Goal: Navigation & Orientation: Find specific page/section

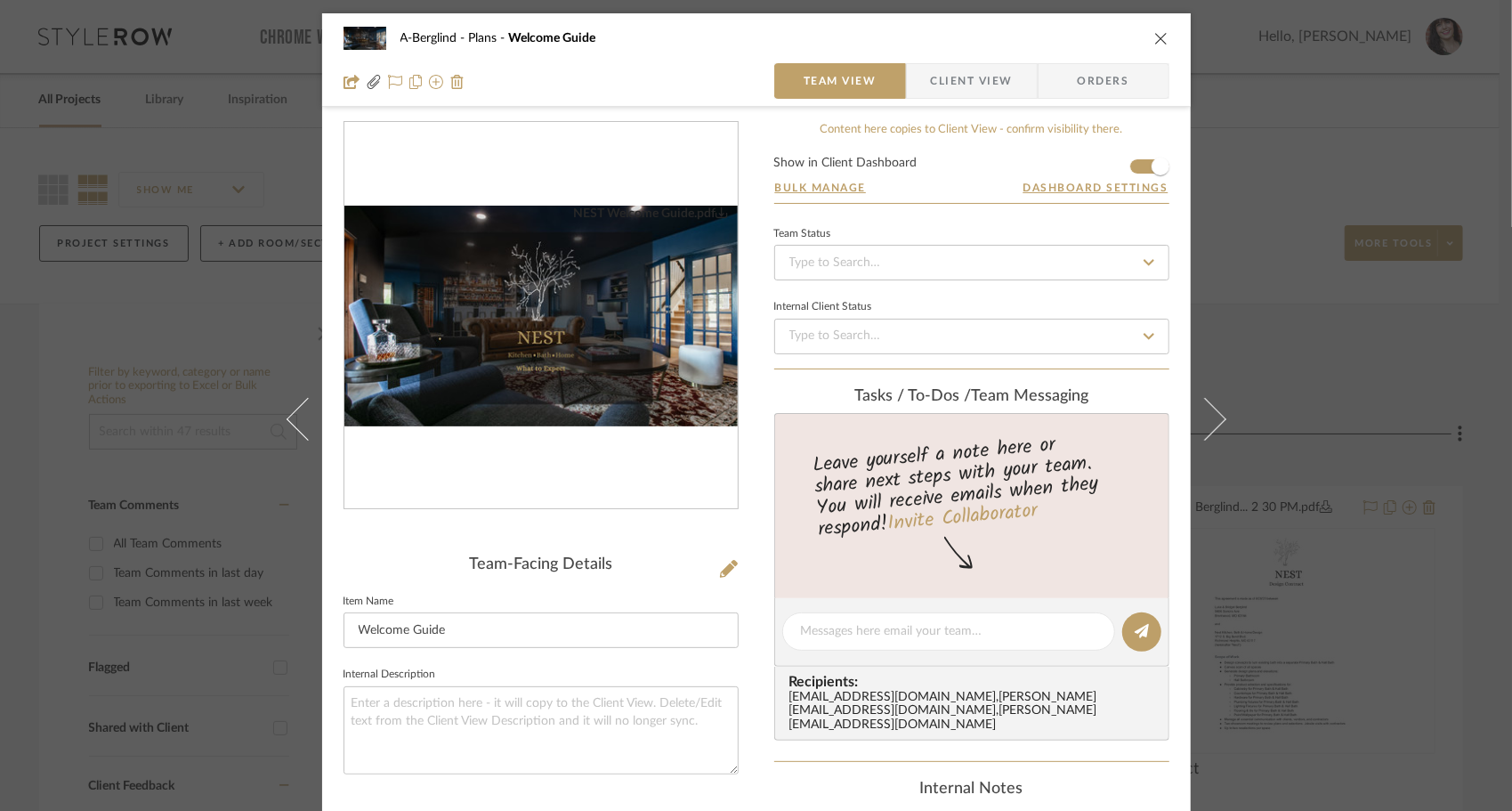
scroll to position [13, 0]
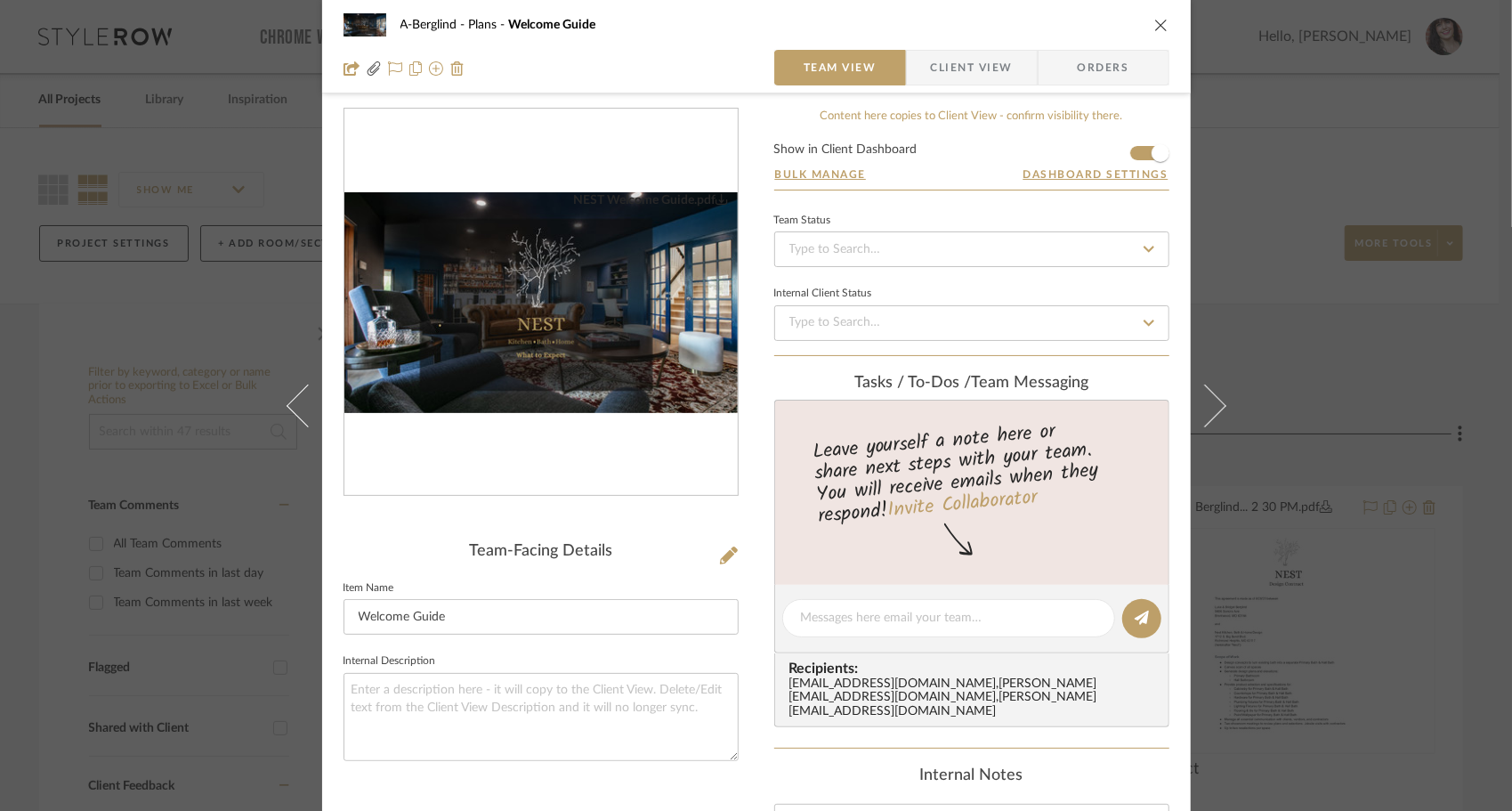
click at [1154, 21] on icon "close" at bounding box center [1161, 25] width 14 height 14
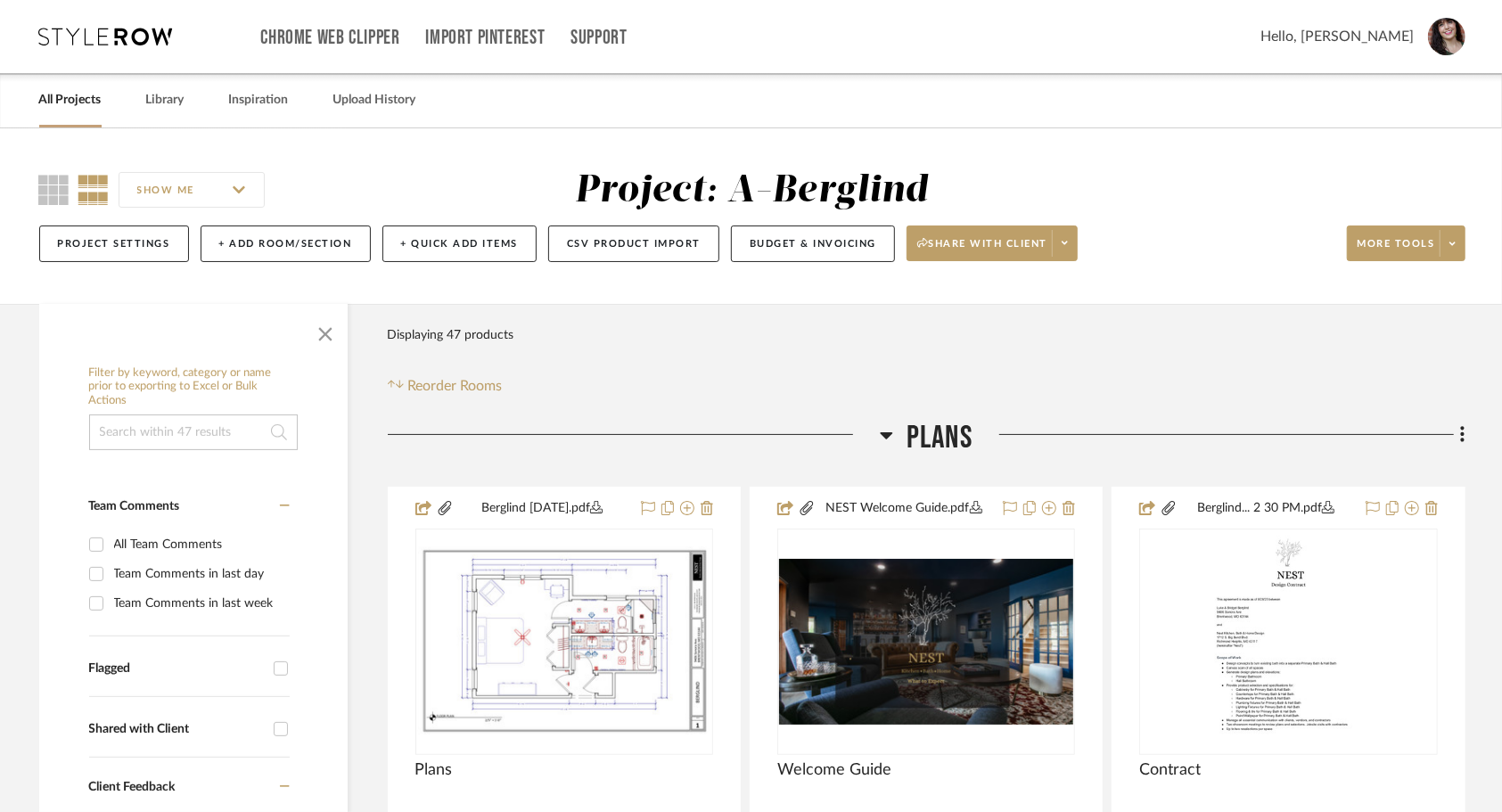
click at [69, 105] on link "All Projects" at bounding box center [70, 100] width 63 height 24
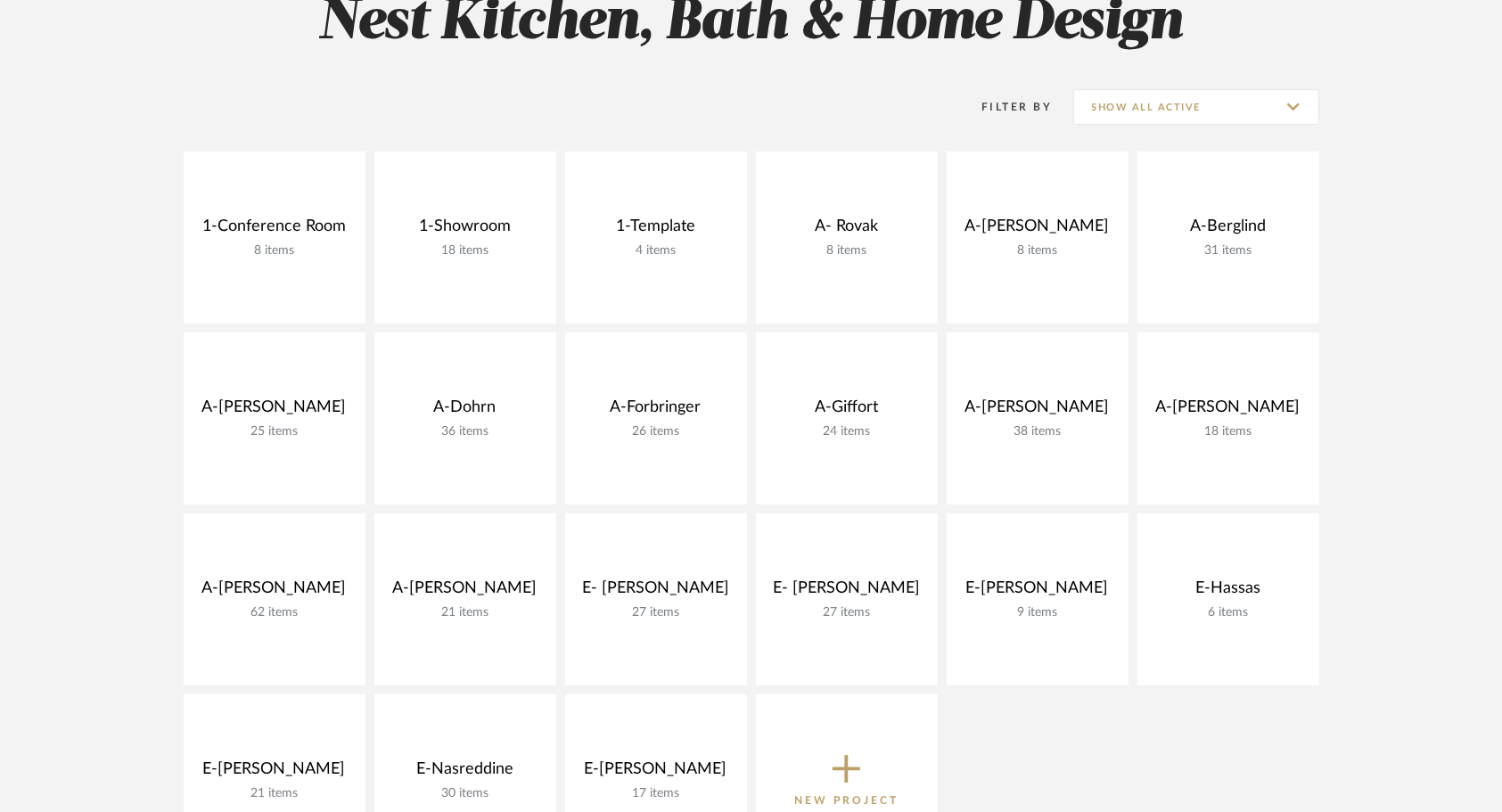
scroll to position [295, 0]
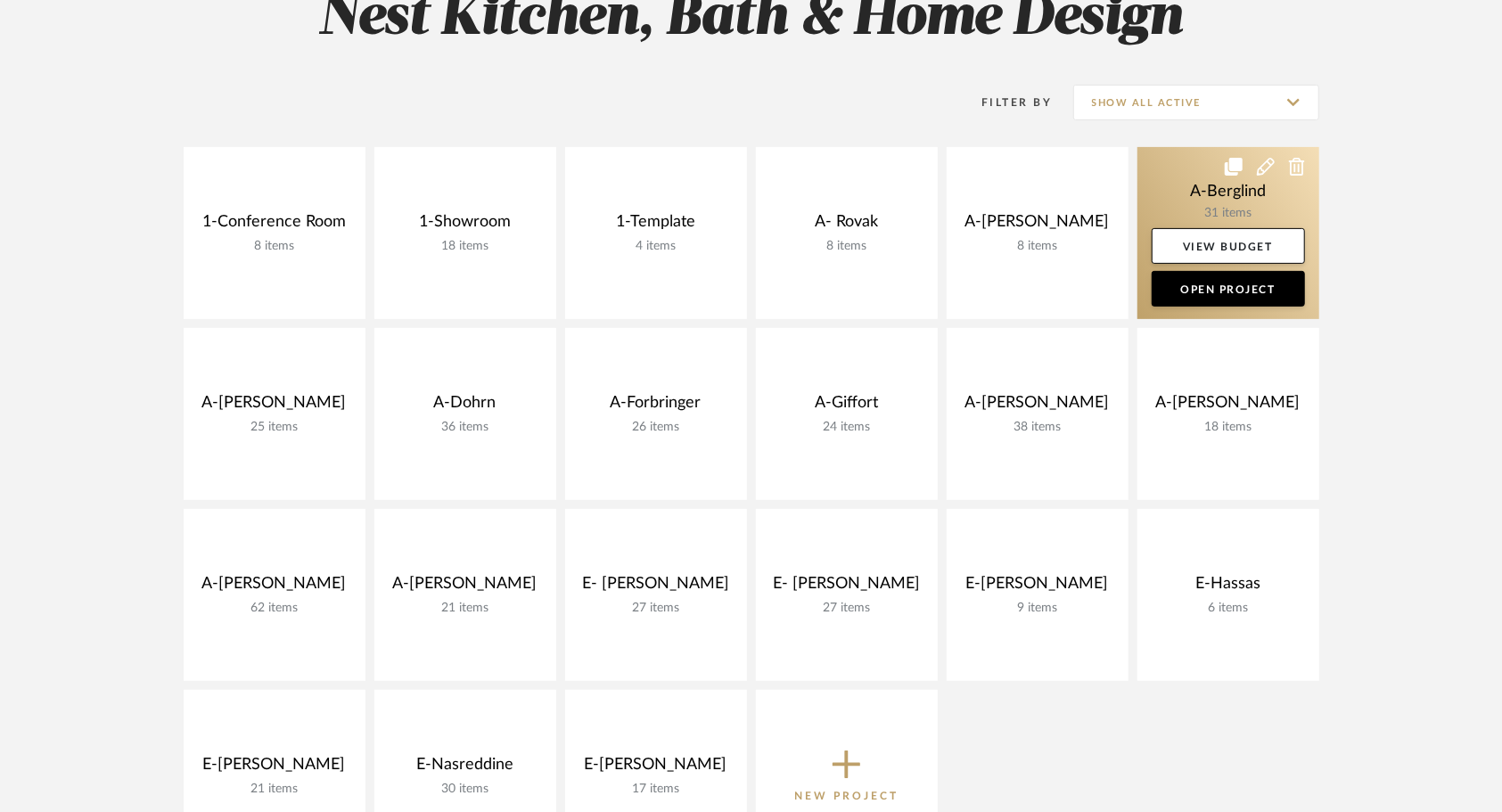
click at [1188, 192] on link at bounding box center [1228, 232] width 182 height 172
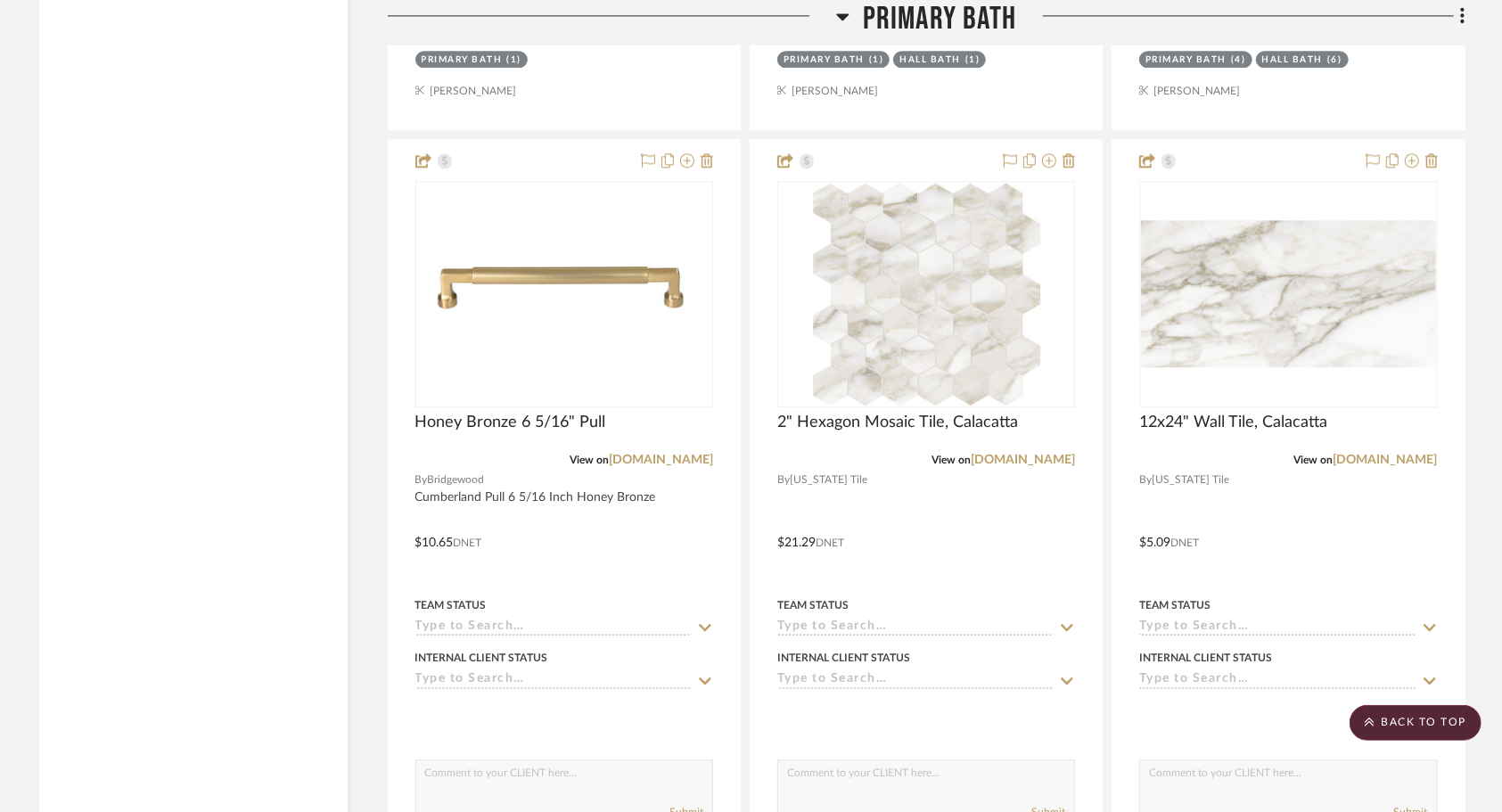
scroll to position [2802, 0]
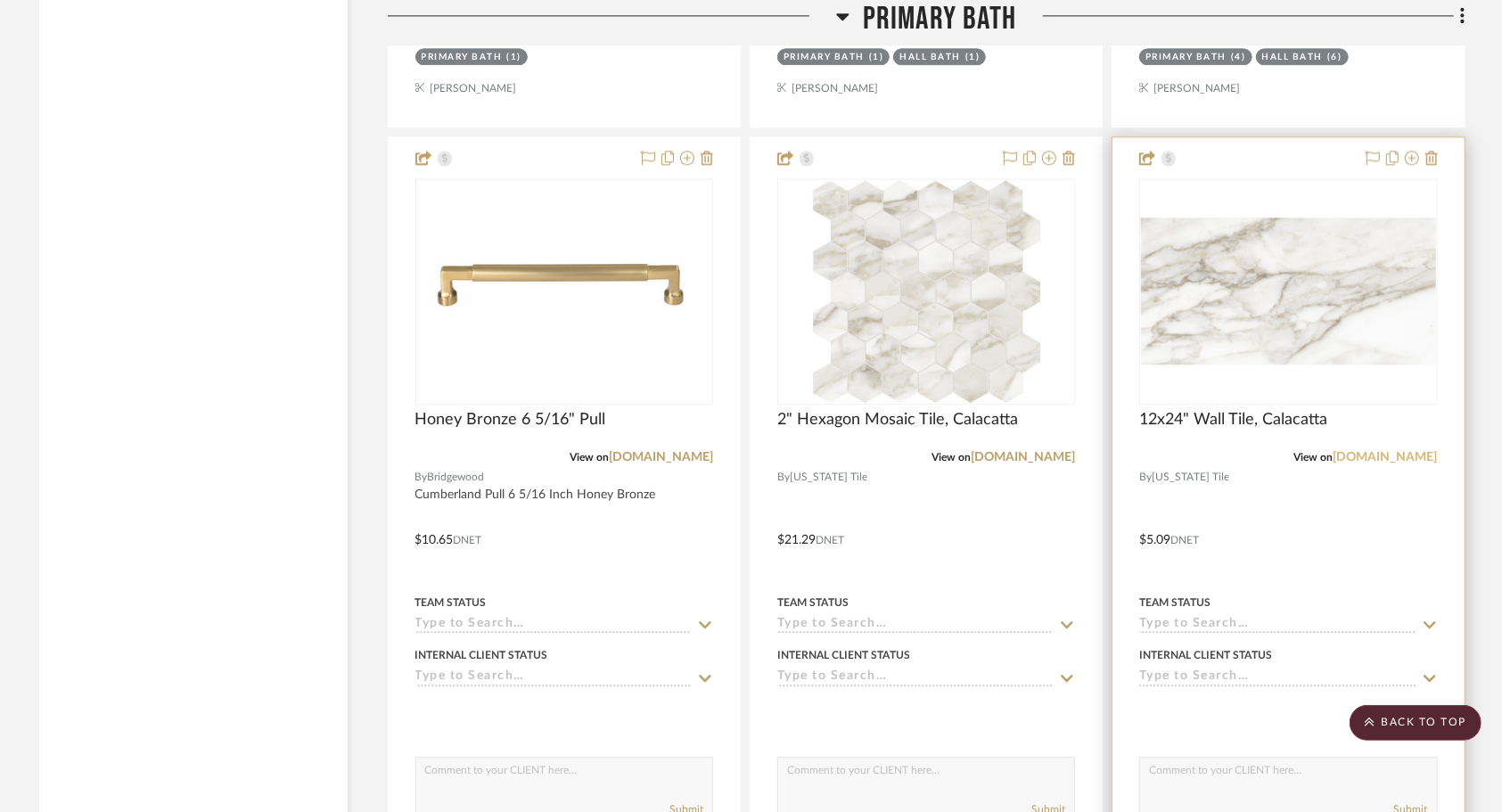
click at [1360, 452] on link "[DOMAIN_NAME]" at bounding box center [1386, 457] width 105 height 12
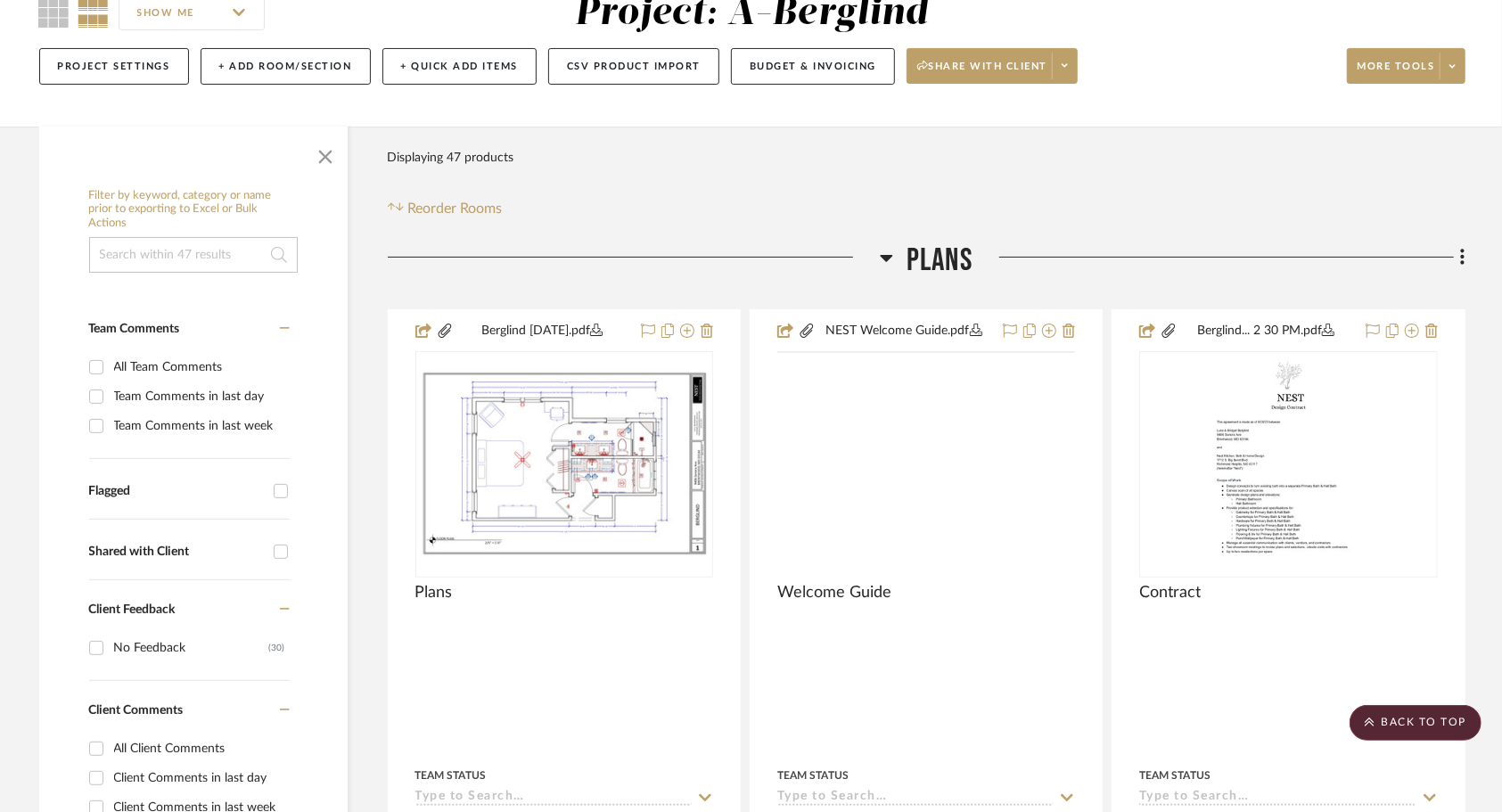
scroll to position [0, 0]
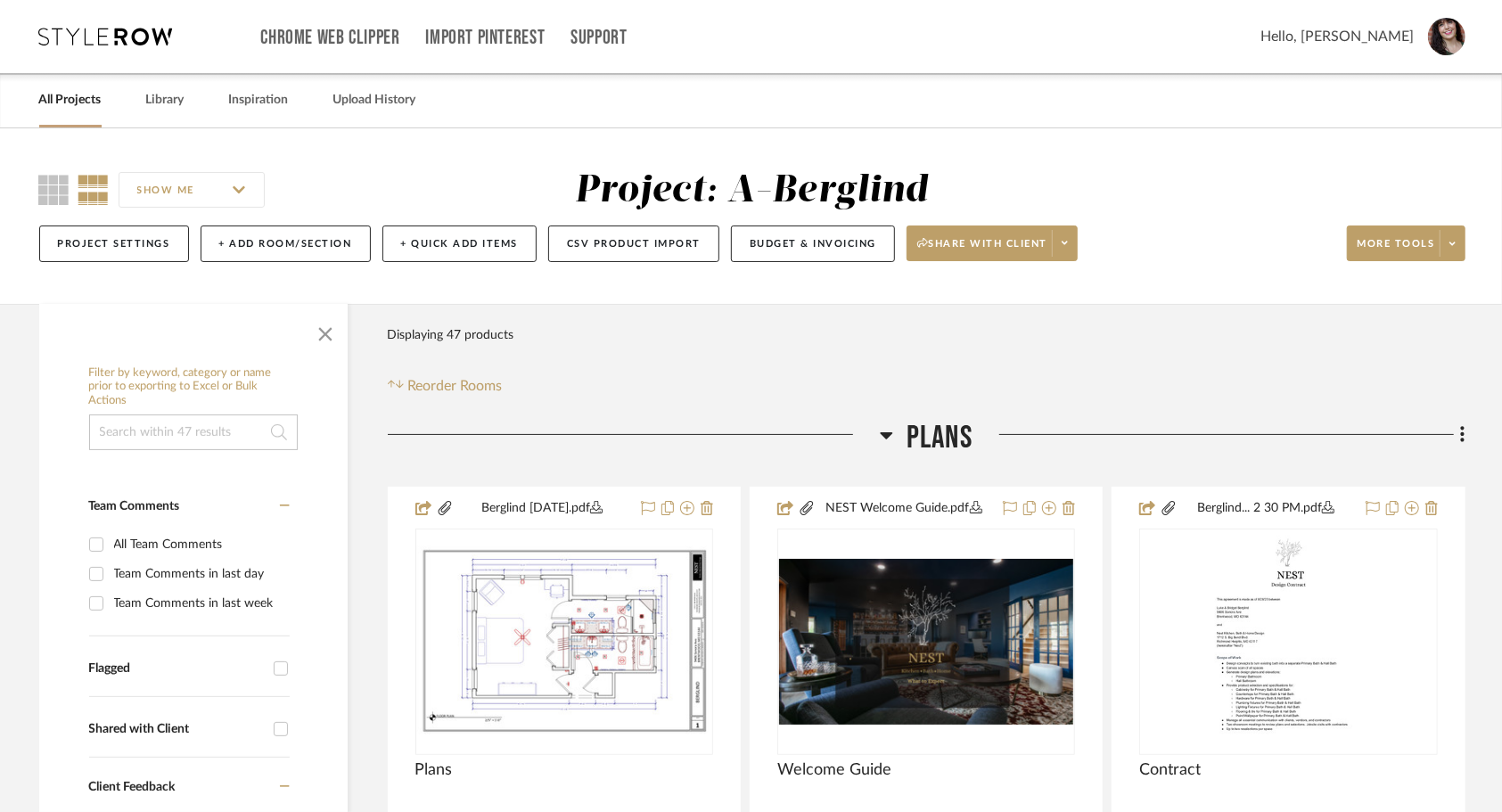
click at [63, 90] on link "All Projects" at bounding box center [70, 100] width 63 height 24
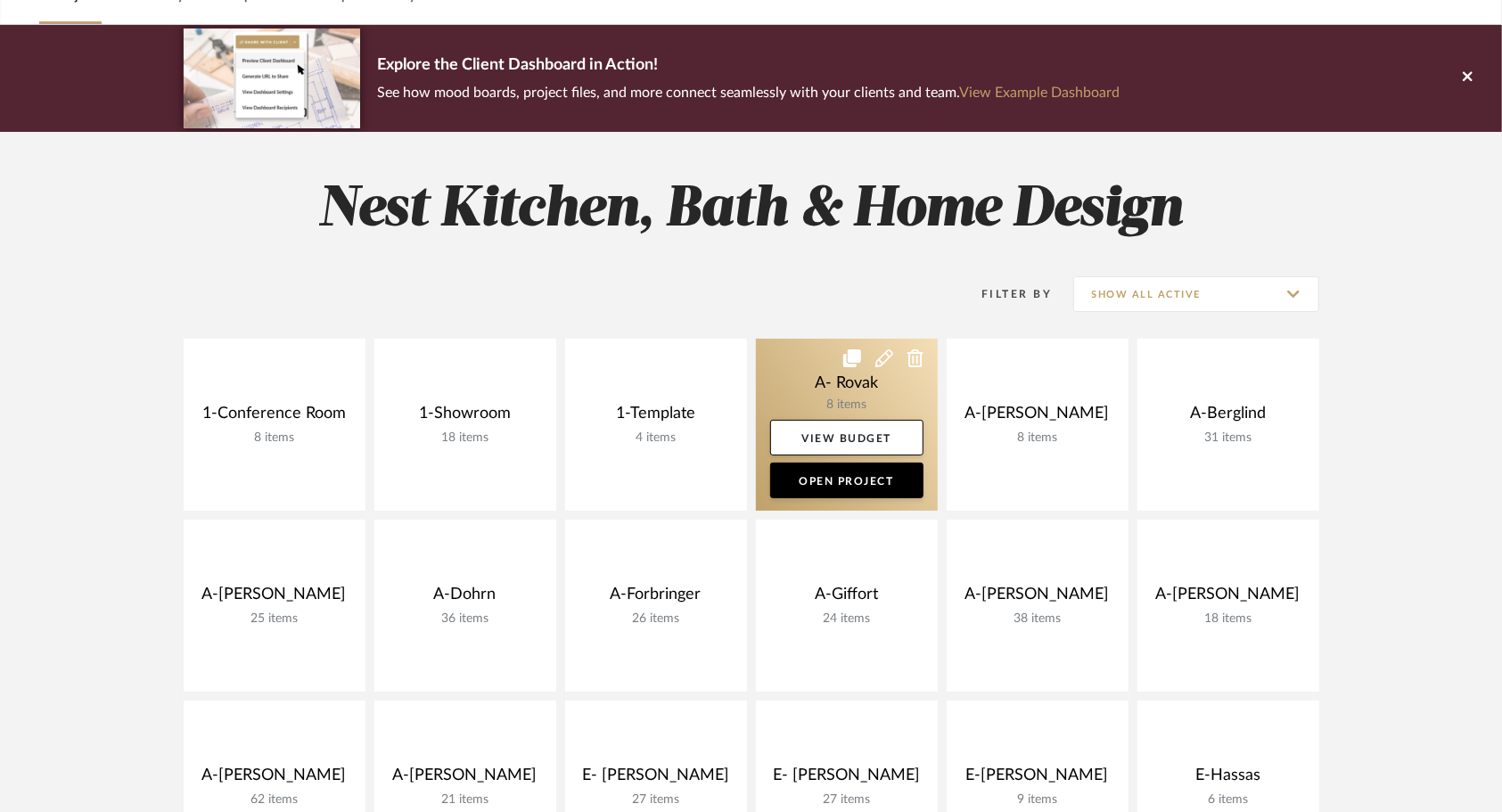
scroll to position [318, 0]
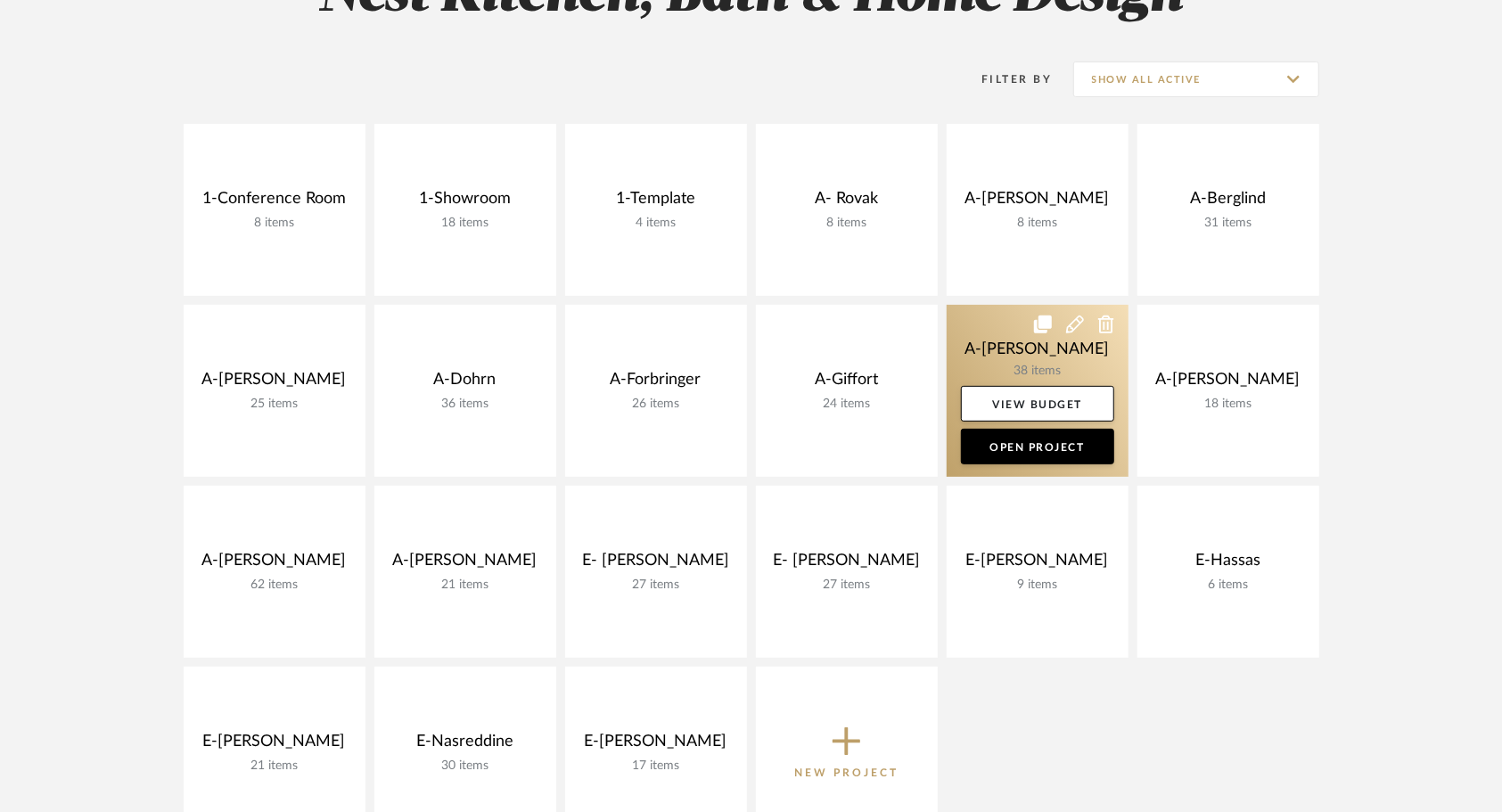
click at [1003, 339] on link at bounding box center [1037, 390] width 182 height 172
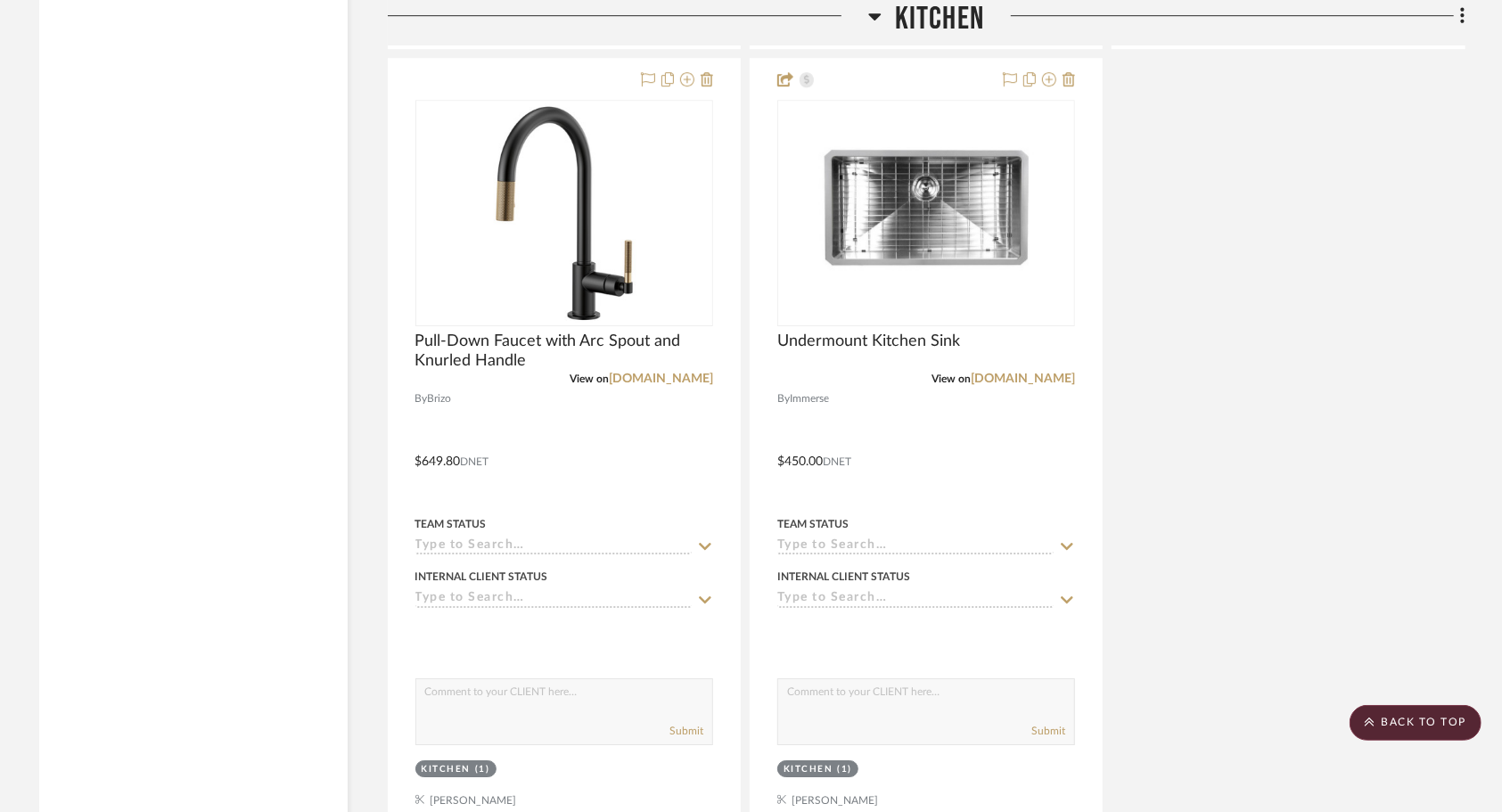
scroll to position [3559, 0]
